Goal: Task Accomplishment & Management: Use online tool/utility

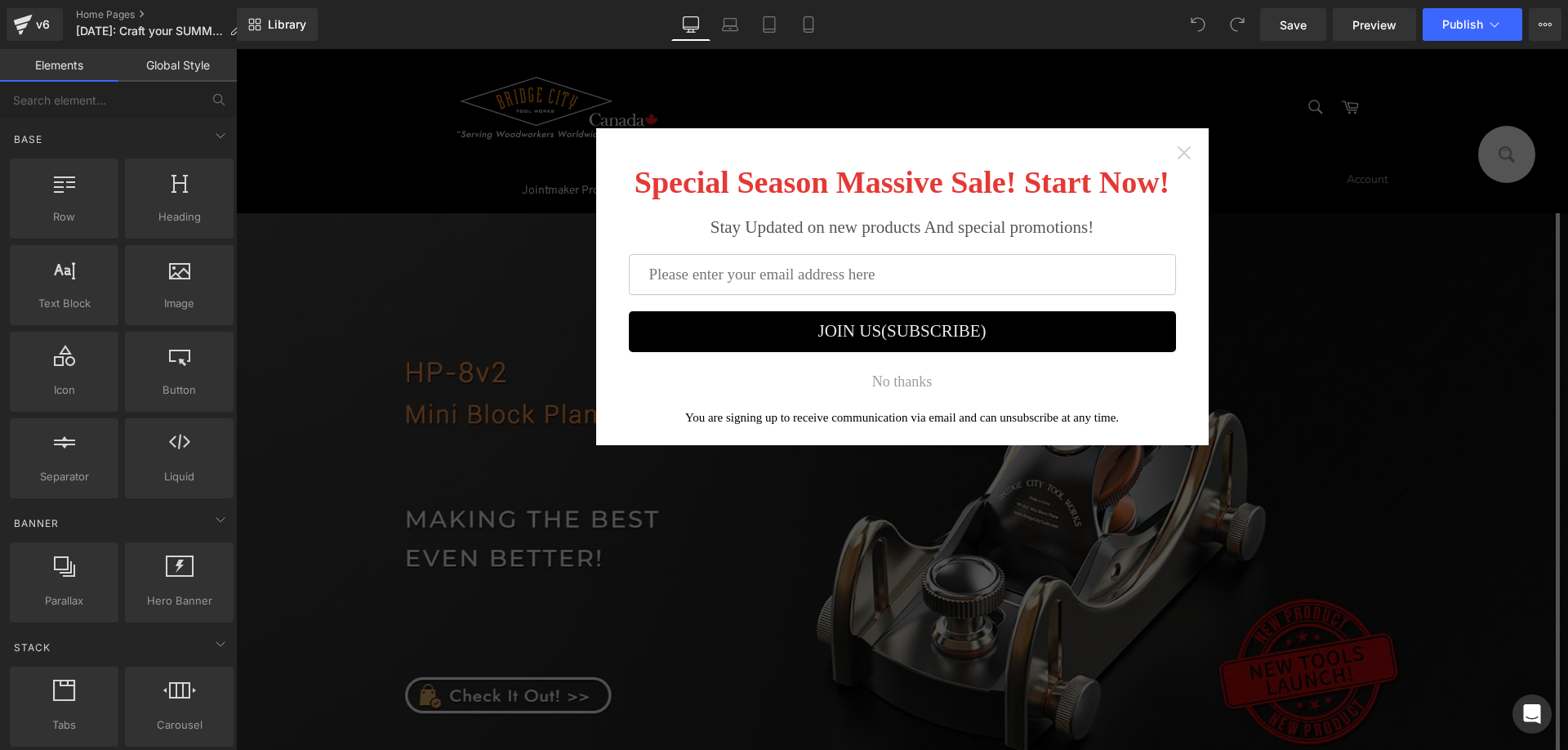
click at [1185, 150] on icon "Close widget" at bounding box center [1184, 152] width 17 height 17
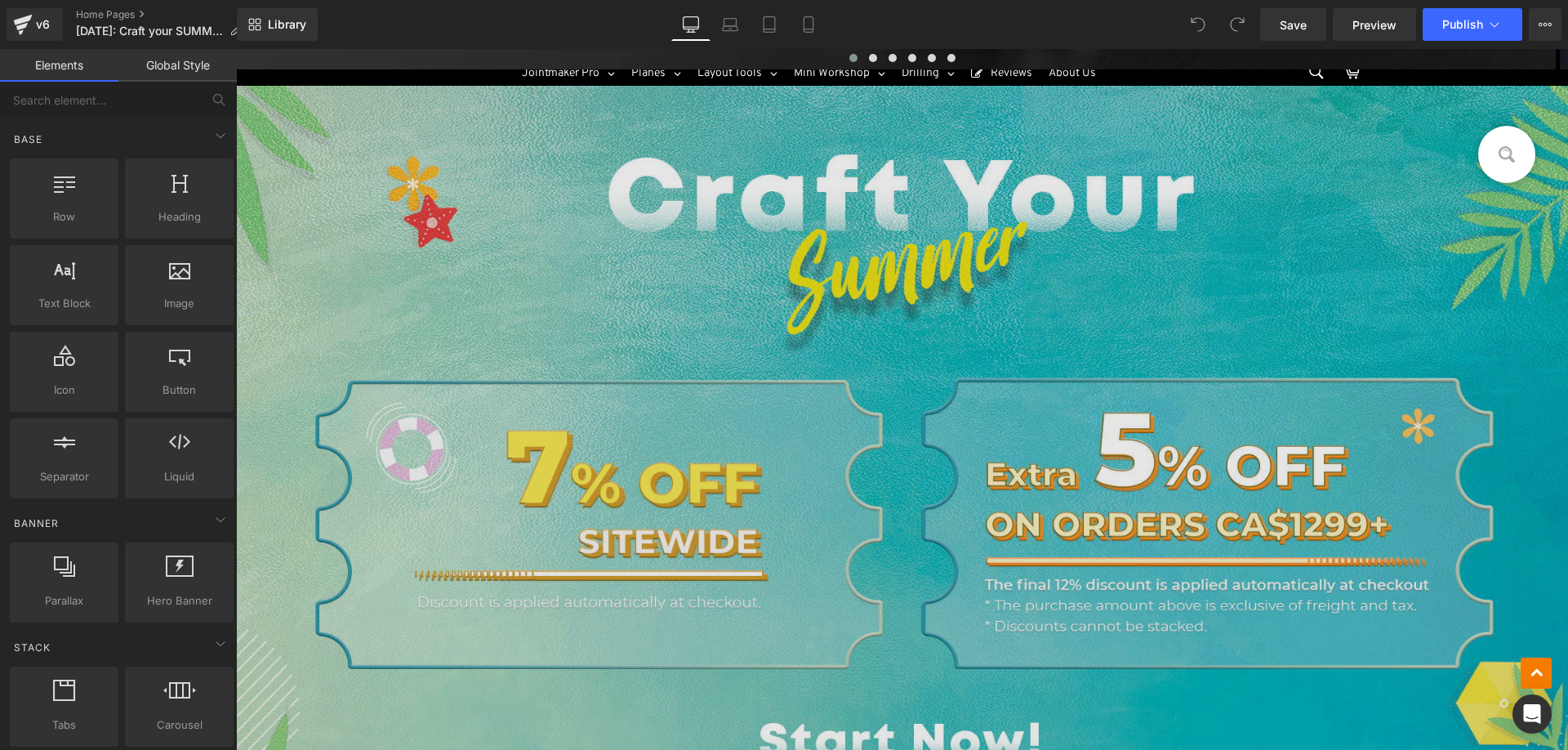
scroll to position [979, 0]
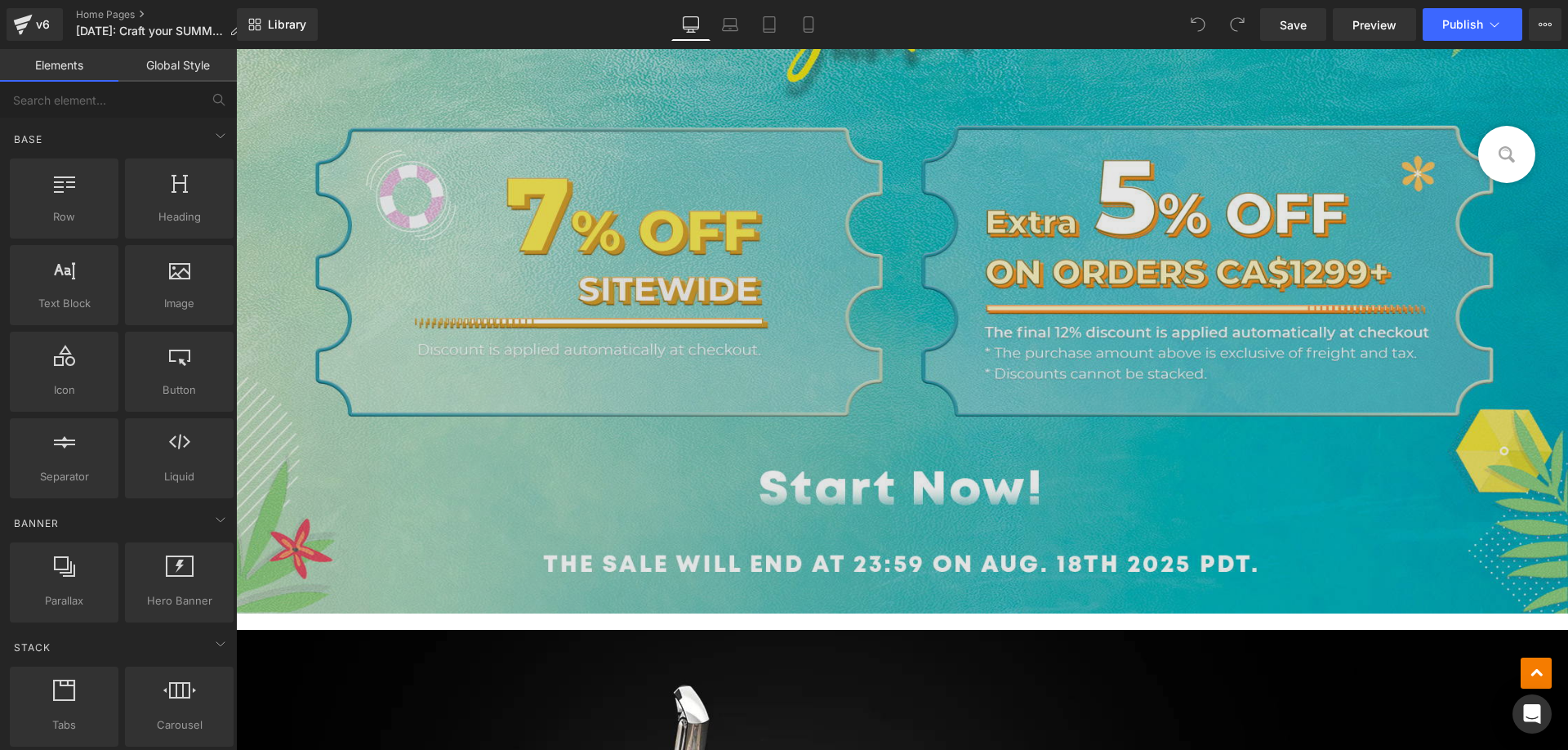
click at [623, 330] on img at bounding box center [902, 223] width 1332 height 779
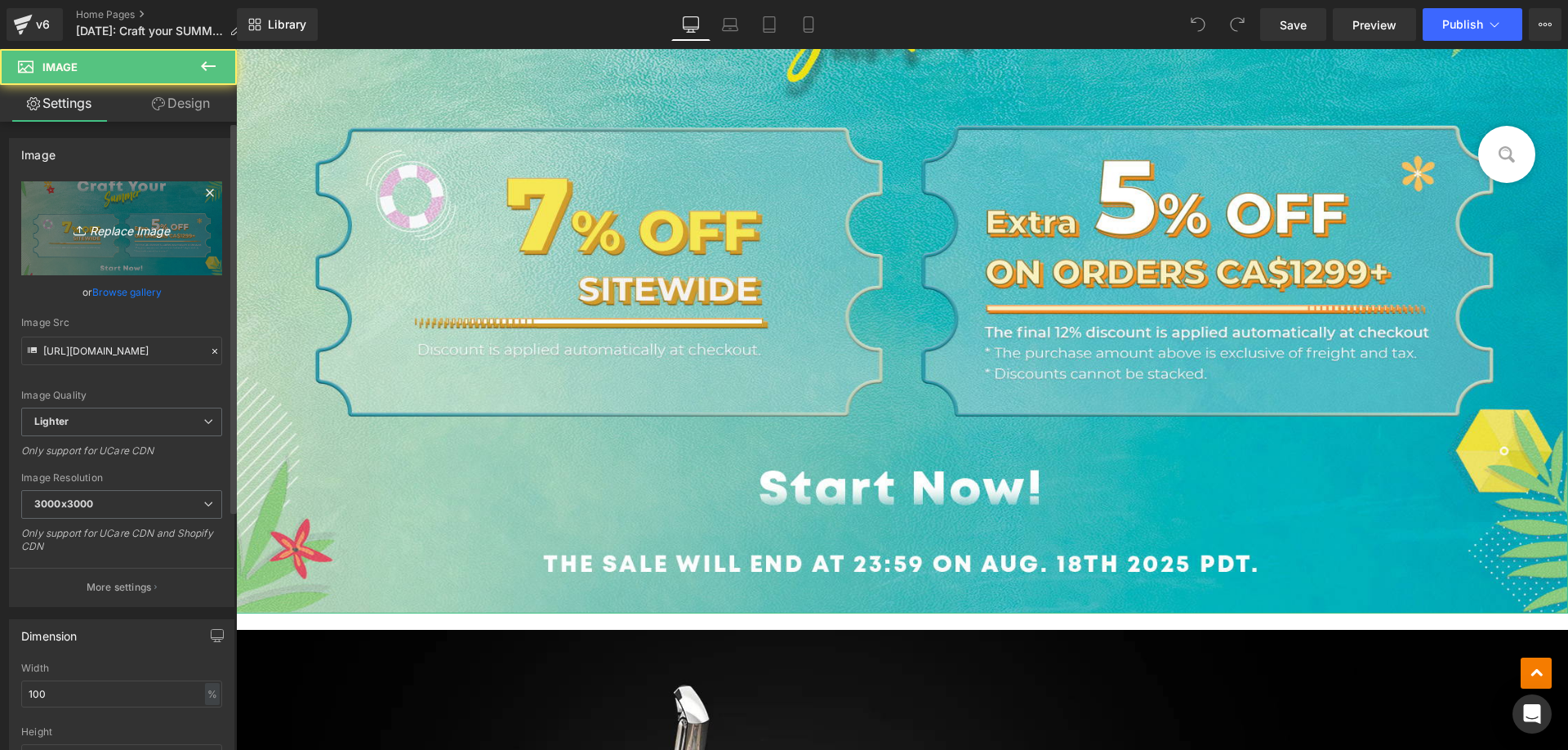
click at [114, 224] on icon "Replace Image" at bounding box center [121, 227] width 130 height 21
type input "C:\fakepath\cc27b9f68ebc769af9706f8c118359cf.JPG"
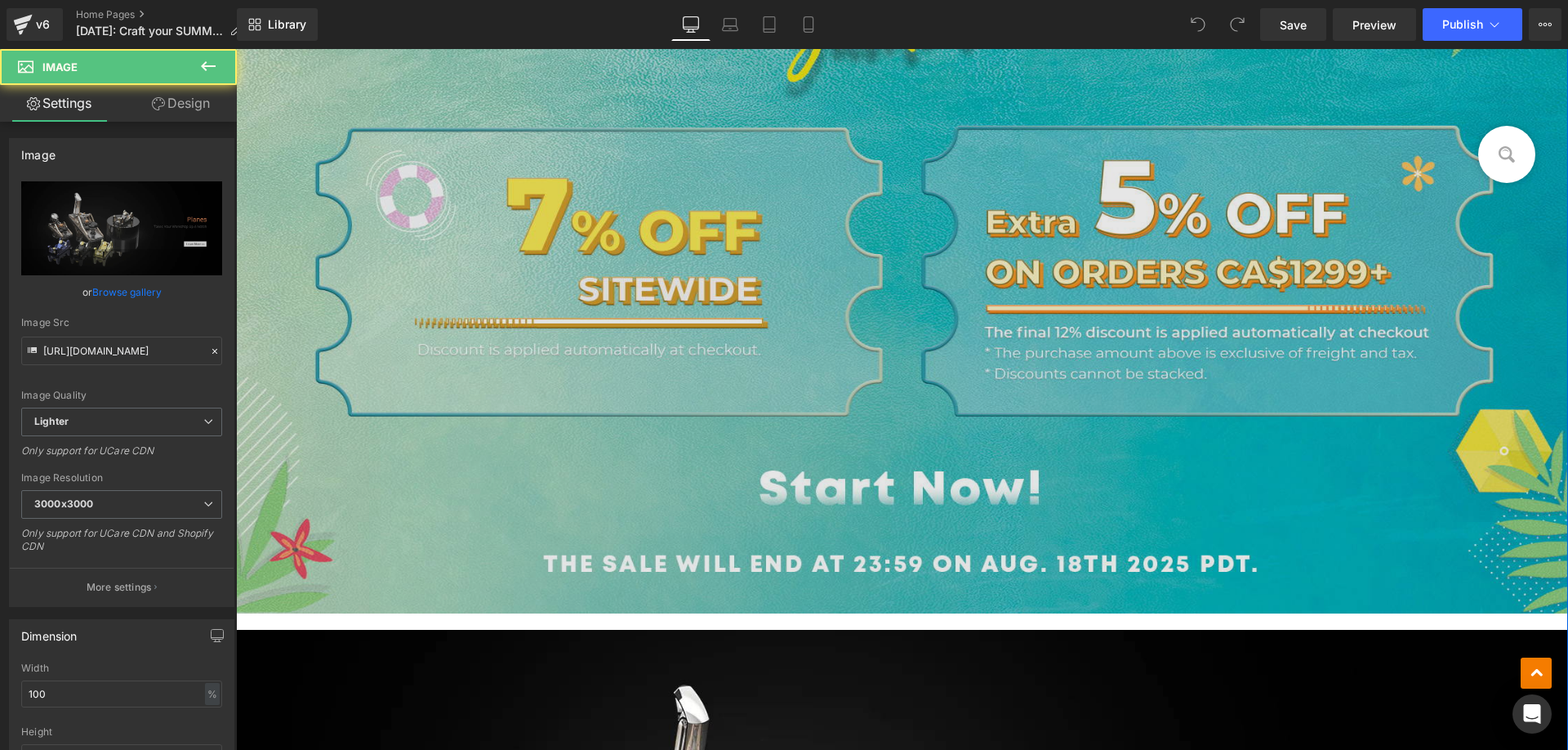
click at [529, 452] on img at bounding box center [902, 223] width 1332 height 779
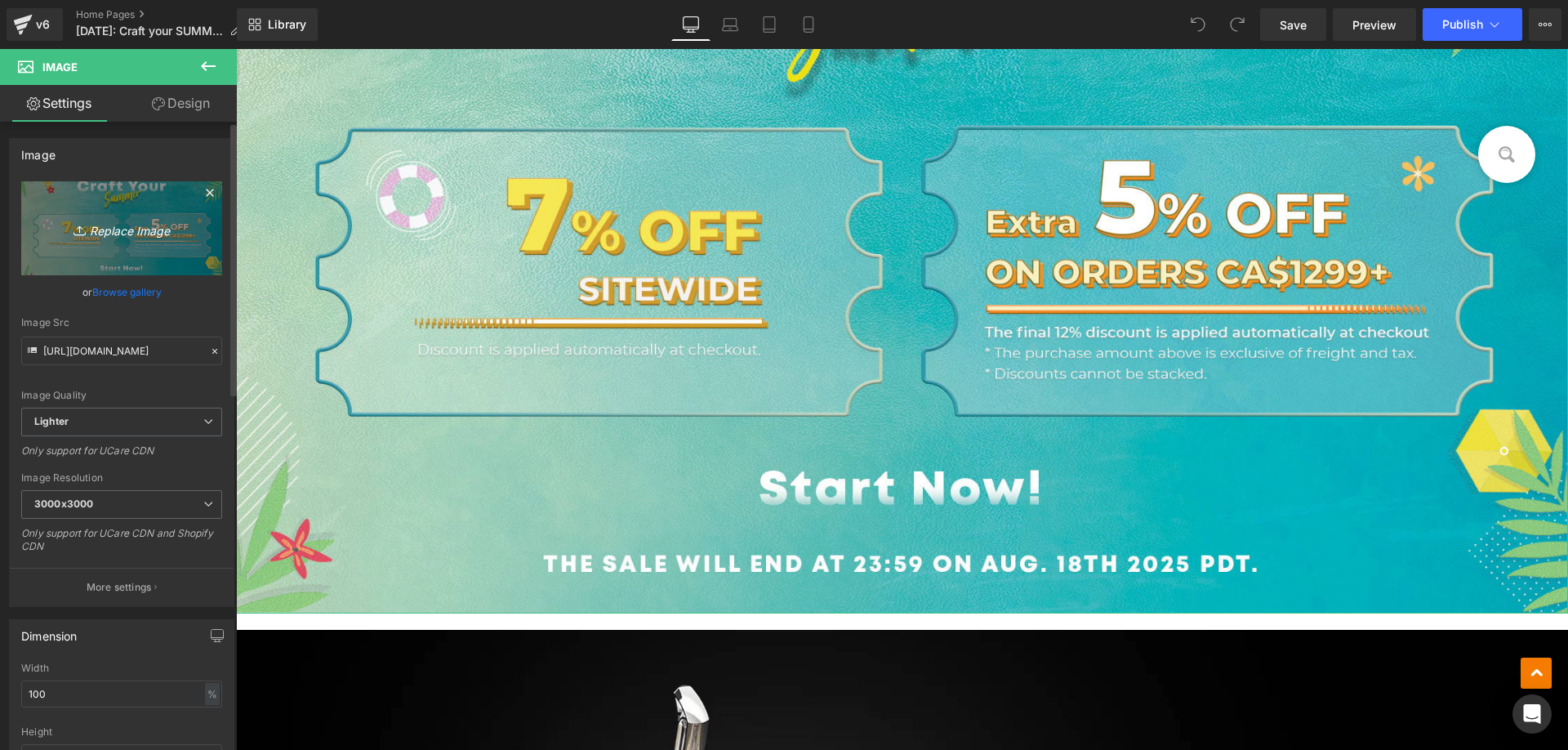
click at [142, 216] on link "Replace Image" at bounding box center [122, 228] width 201 height 94
type input "C:\fakepath\cc27b9f68ebc769af9706f8c118359cf.JPG"
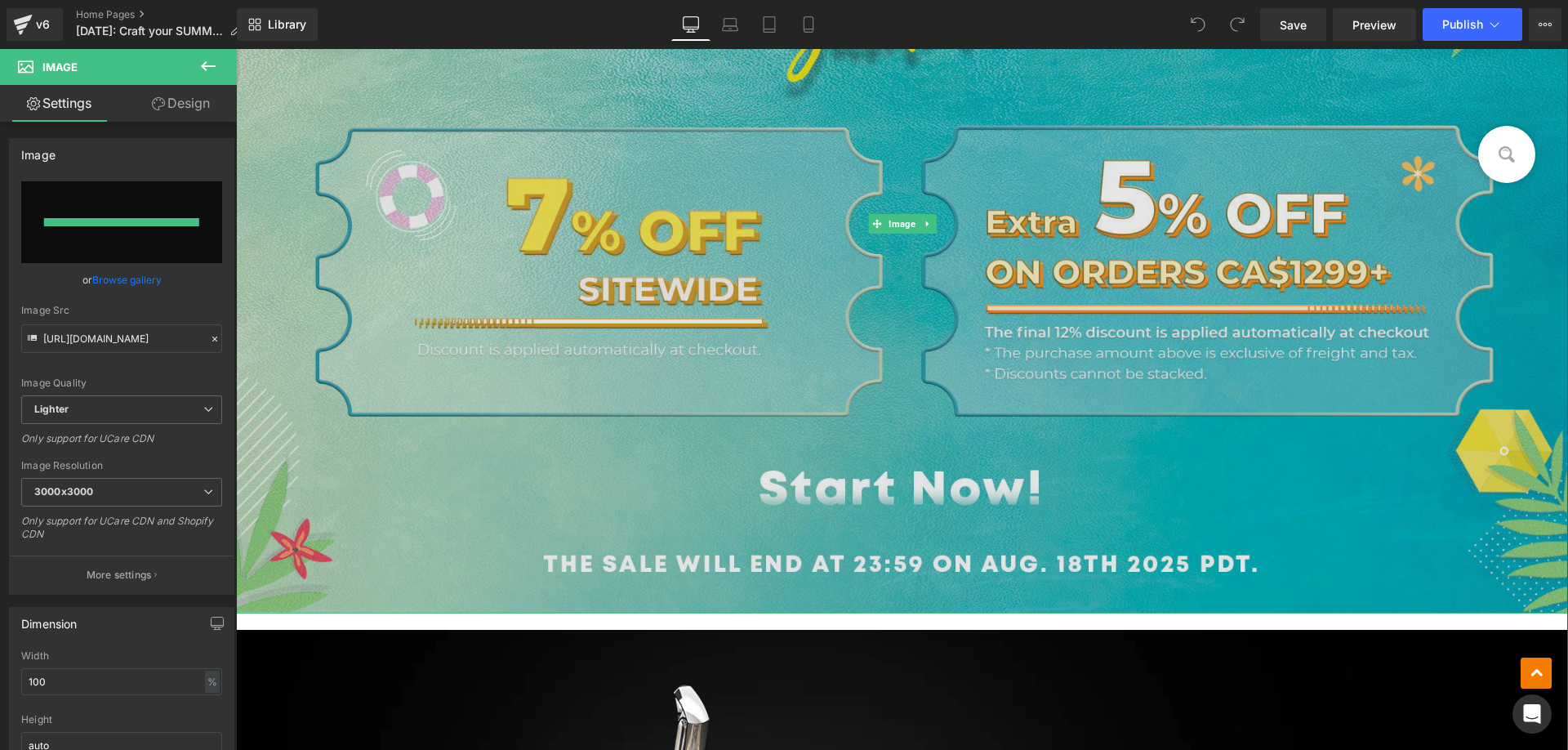
type input "[URL][DOMAIN_NAME]"
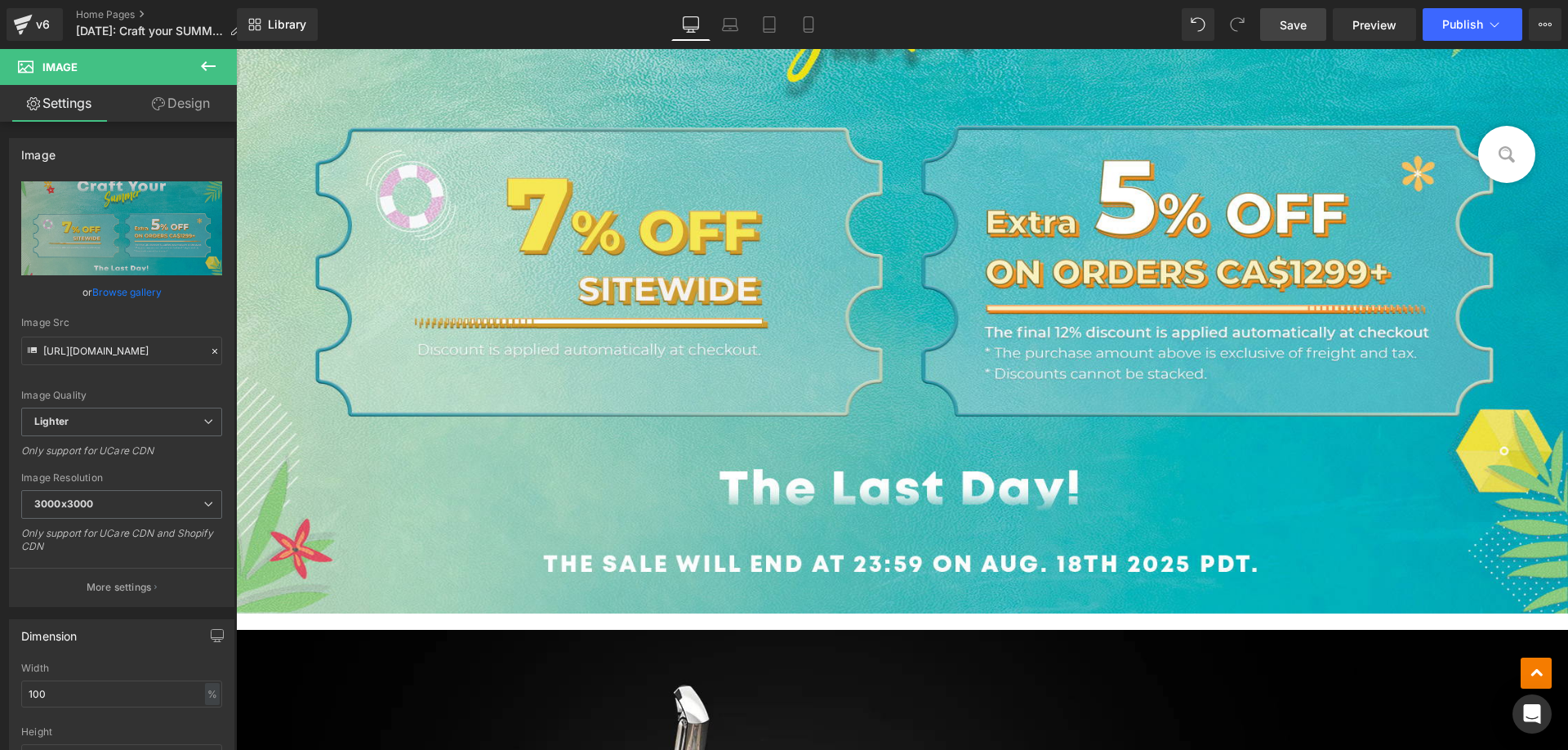
click at [1304, 26] on span "Save" at bounding box center [1292, 25] width 26 height 17
